Goal: Task Accomplishment & Management: Manage account settings

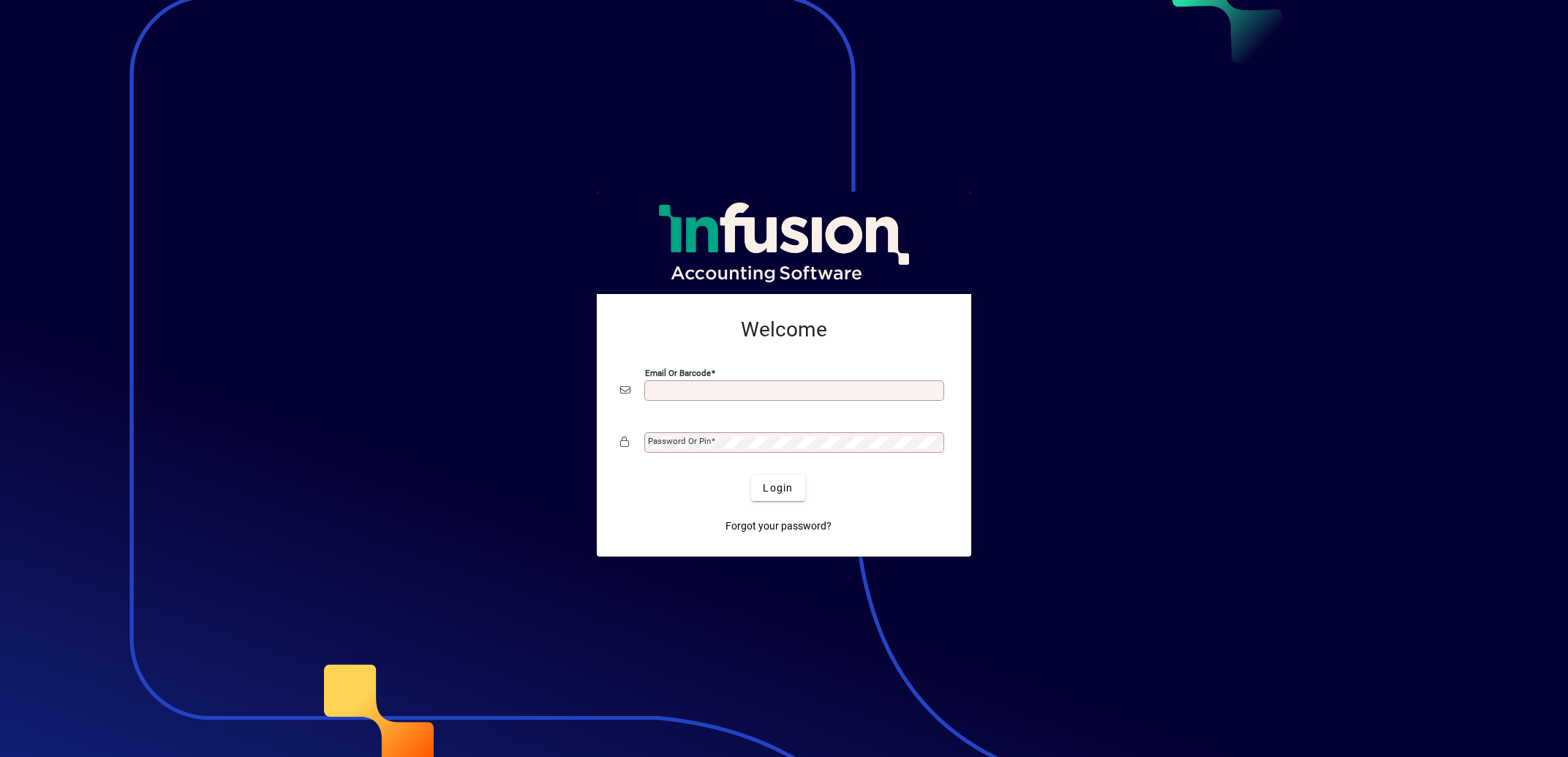
click at [713, 393] on input "Email or Barcode" at bounding box center [795, 391] width 295 height 12
click at [0, 0] on com-1password-button at bounding box center [0, 0] width 0 height 0
click at [724, 387] on input "Email or Barcode" at bounding box center [795, 391] width 295 height 12
click at [0, 0] on com-1password-button at bounding box center [0, 0] width 0 height 0
type input "**********"
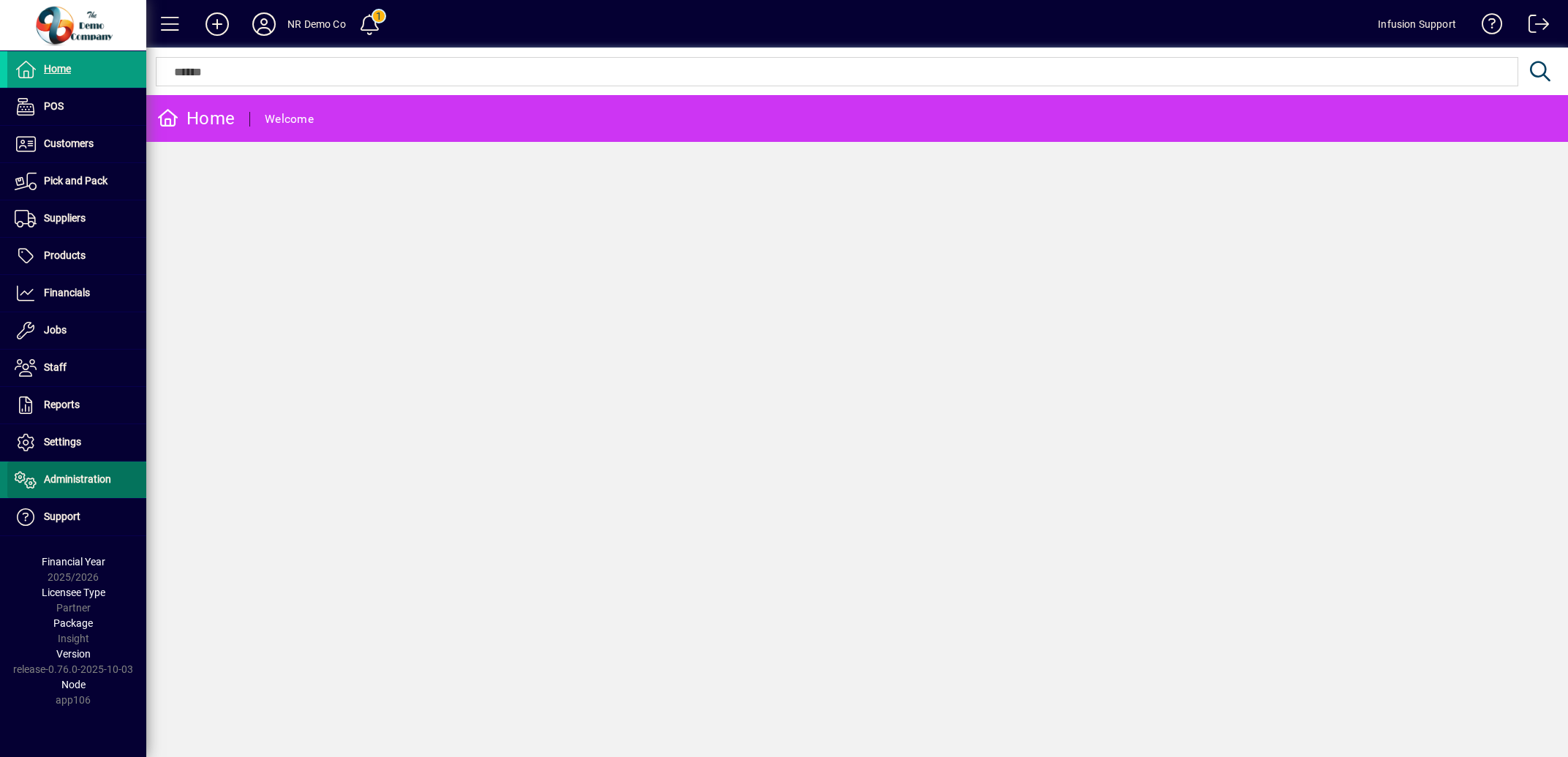
click at [68, 482] on span "Administration" at bounding box center [78, 479] width 68 height 12
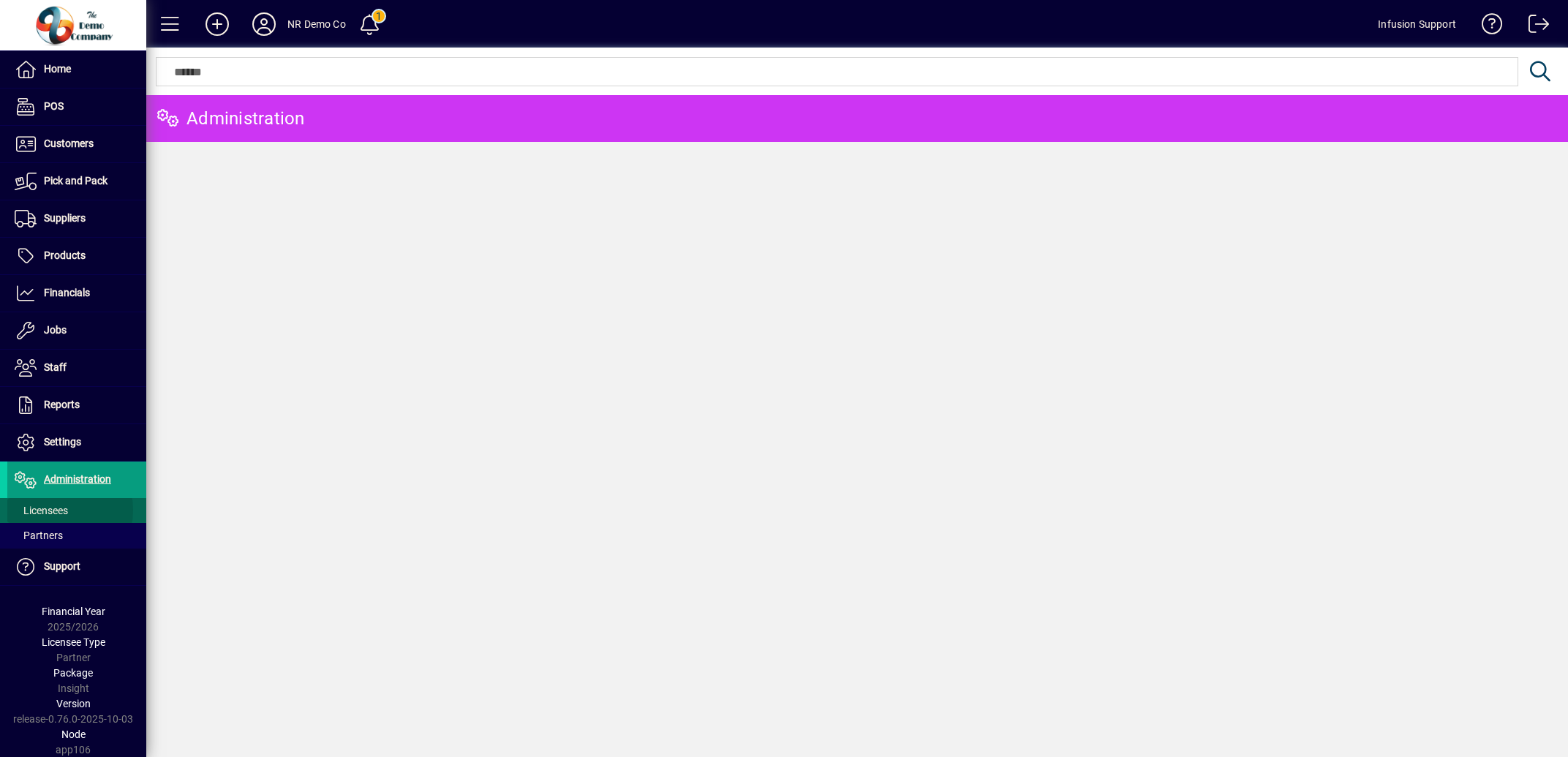
click at [52, 511] on span "Licensees" at bounding box center [41, 511] width 53 height 12
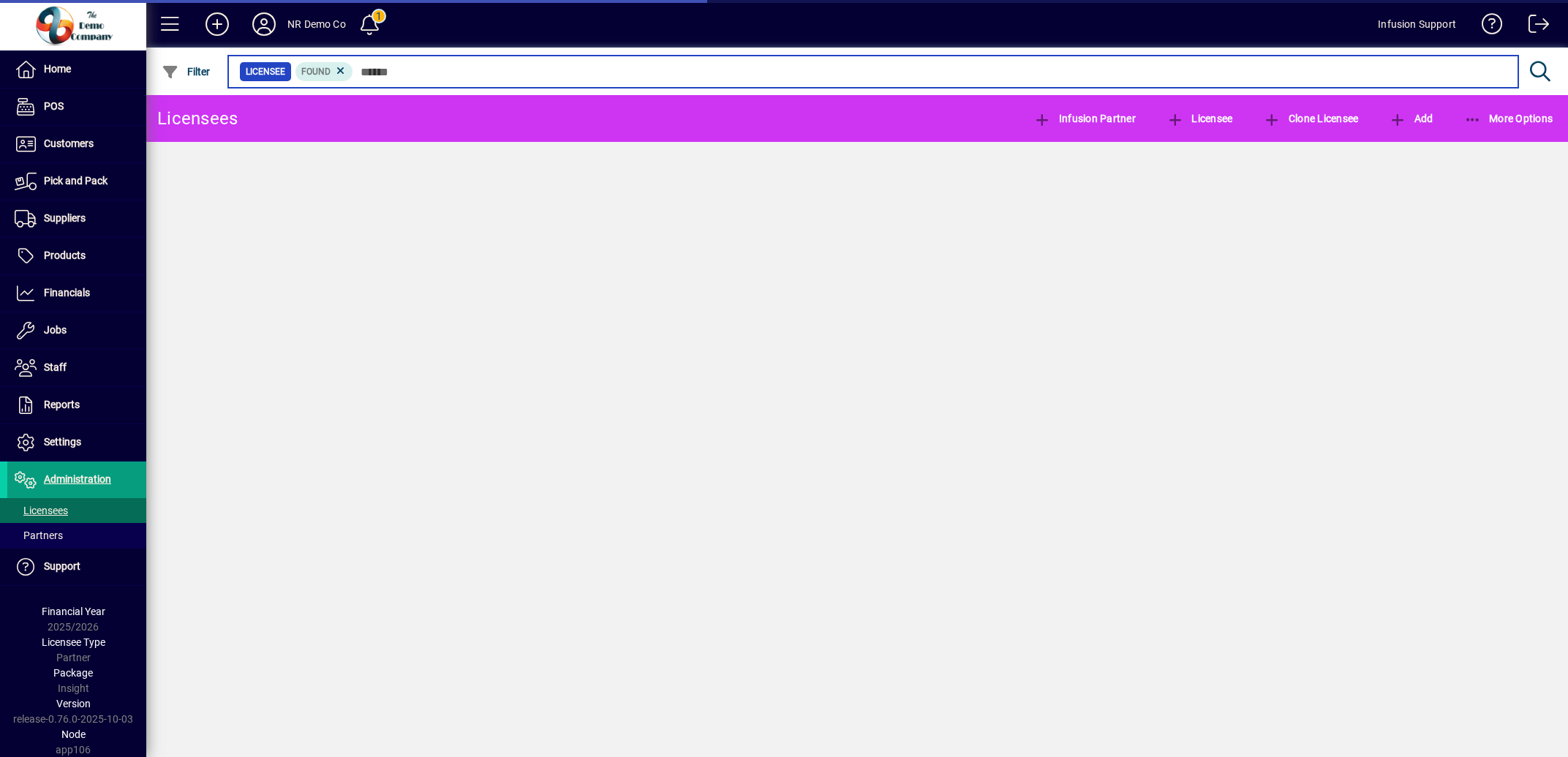
click at [394, 68] on input "text" at bounding box center [930, 71] width 1153 height 20
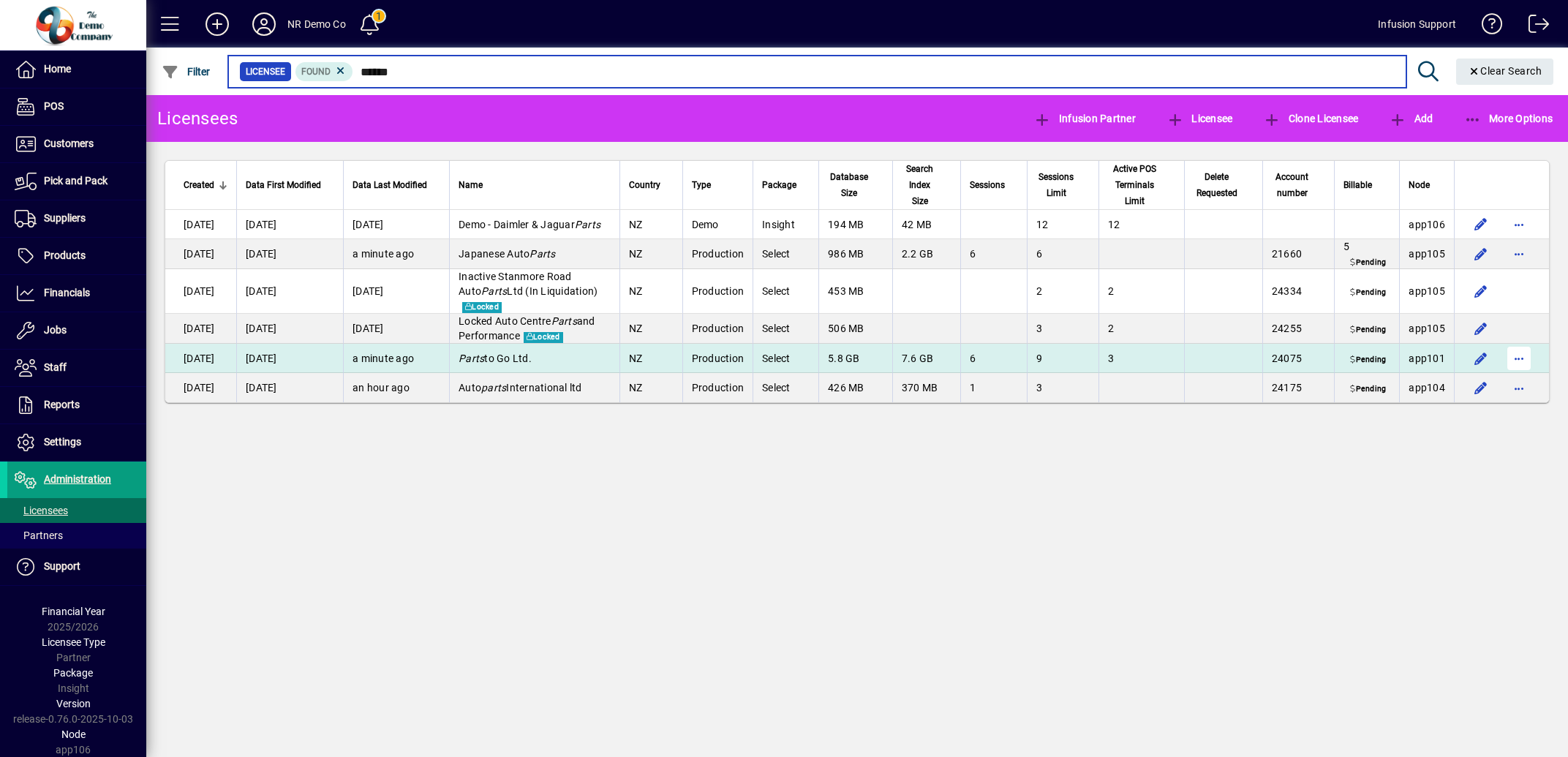
type input "*****"
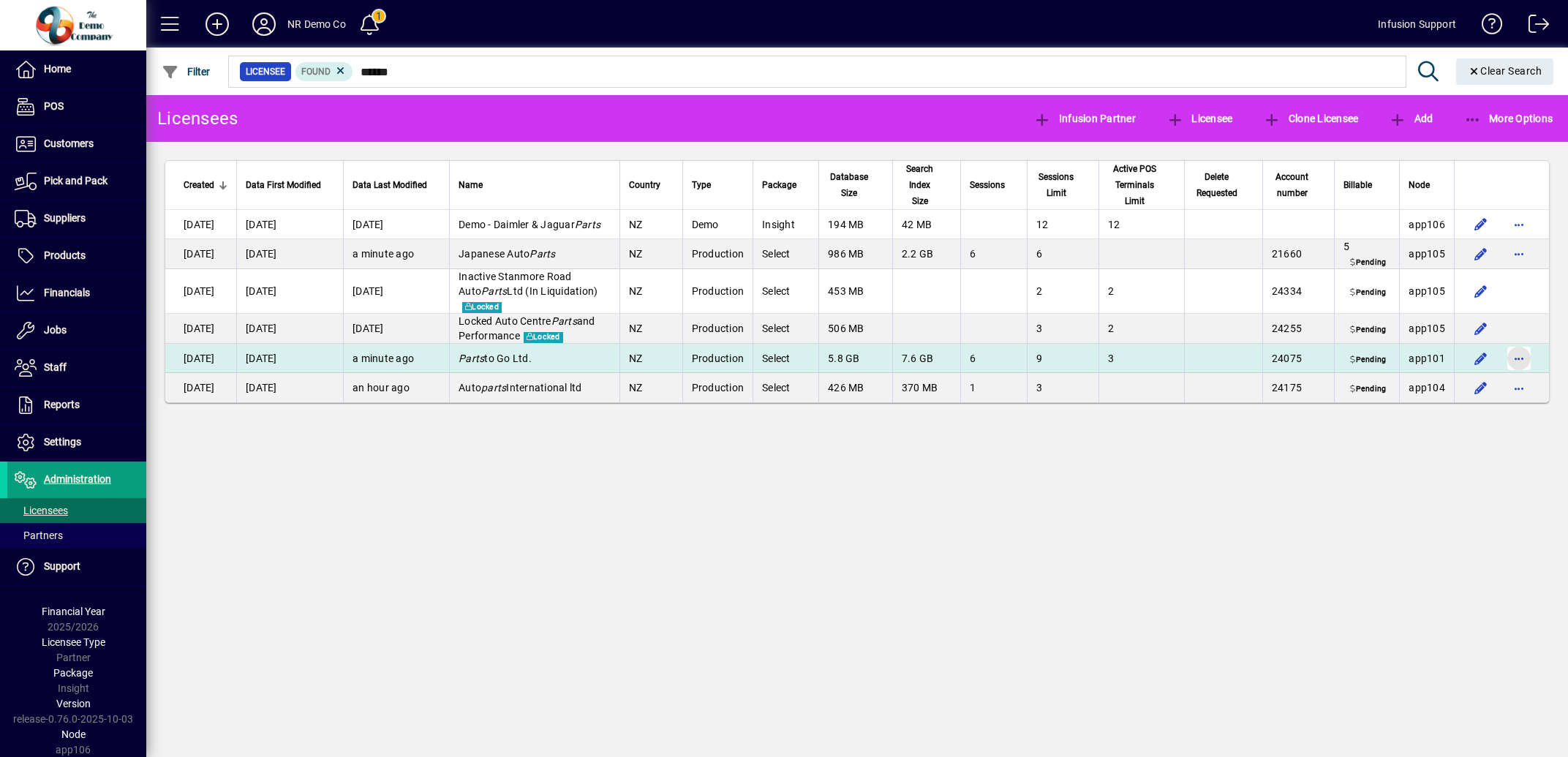
click at [1516, 376] on span "button" at bounding box center [1519, 358] width 35 height 35
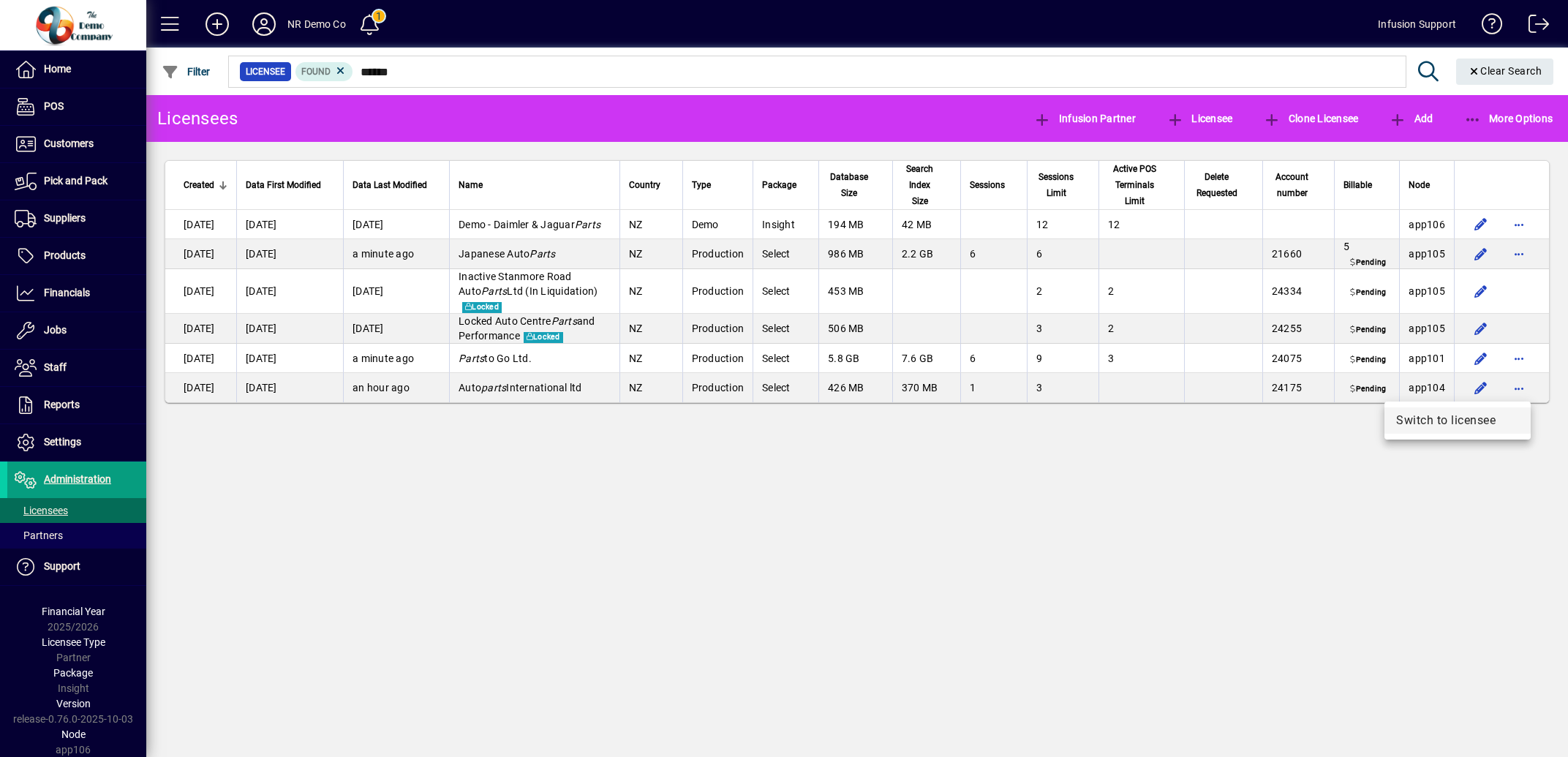
click at [1430, 424] on span "Switch to licensee" at bounding box center [1457, 420] width 123 height 18
